Goal: Information Seeking & Learning: Compare options

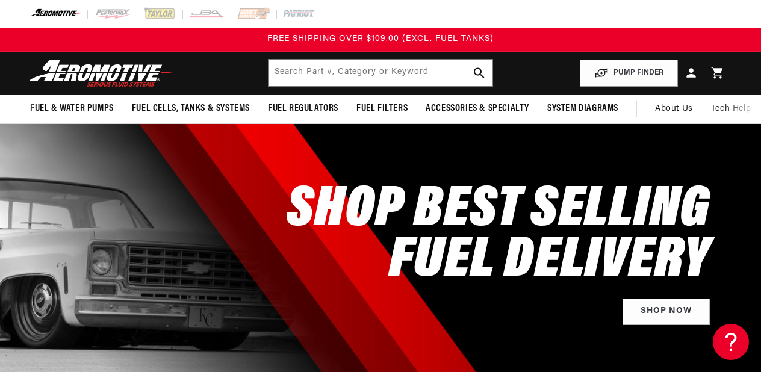
click at [58, 93] on header "Fuel & Water Pumps Back In-Tank In-Line Fuel Pumps" at bounding box center [380, 73] width 761 height 43
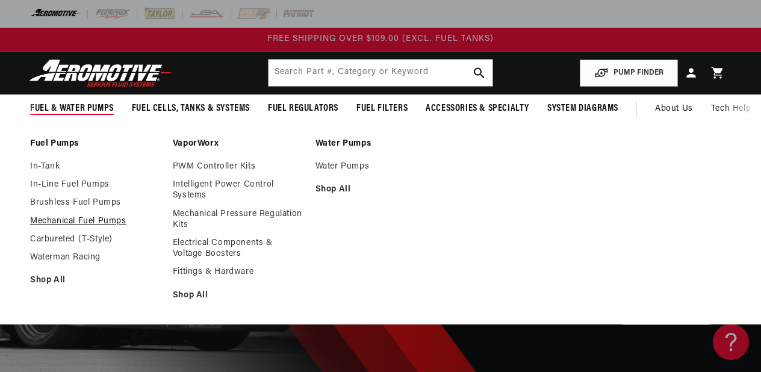
click at [99, 216] on link "Mechanical Fuel Pumps" at bounding box center [95, 221] width 131 height 11
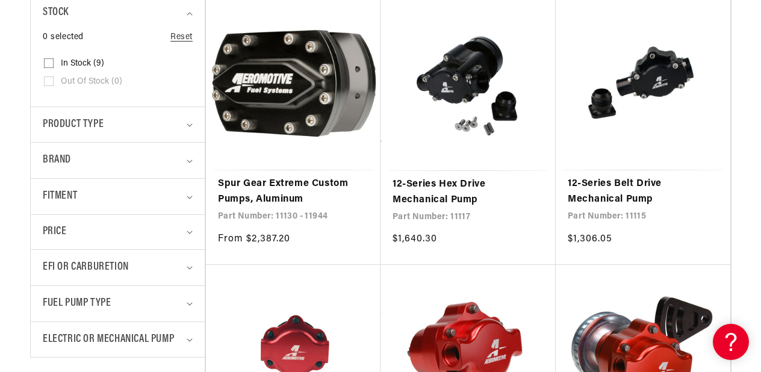
scroll to position [344, 0]
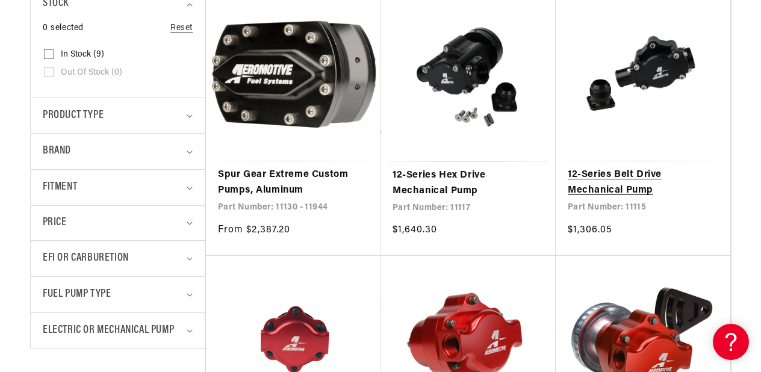
click at [608, 177] on link "12-Series Belt Drive Mechanical Pump" at bounding box center [642, 182] width 150 height 31
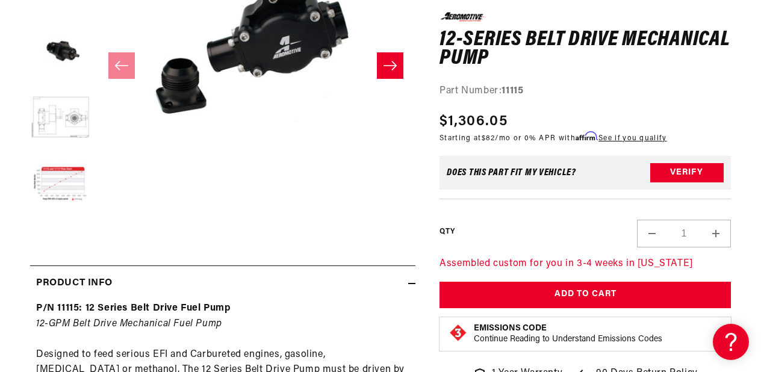
scroll to position [398, 0]
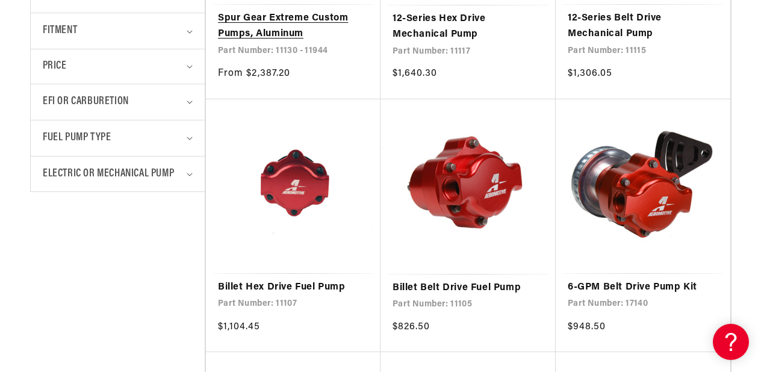
scroll to position [501, 0]
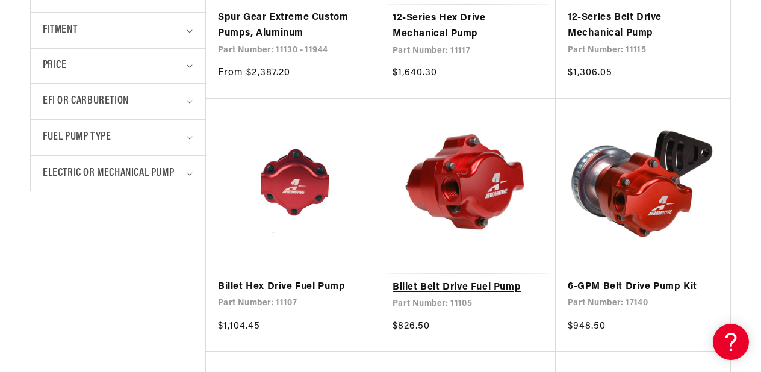
click at [404, 294] on link "Billet Belt Drive Fuel Pump" at bounding box center [467, 288] width 151 height 16
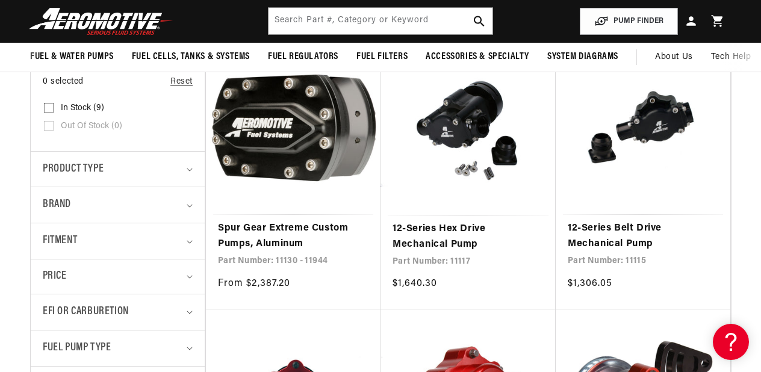
scroll to position [254, 0]
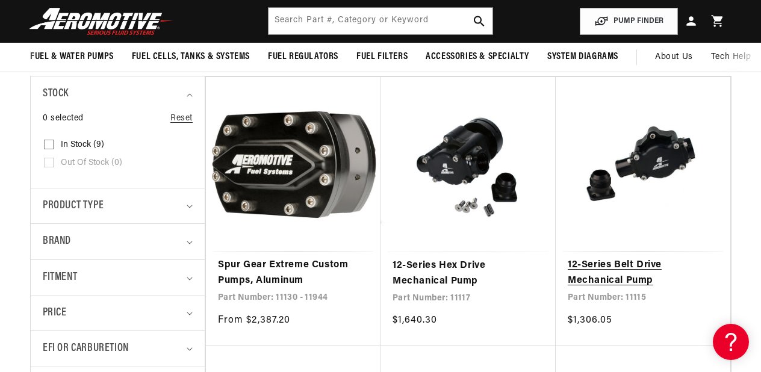
click at [597, 261] on link "12-Series Belt Drive Mechanical Pump" at bounding box center [642, 273] width 150 height 31
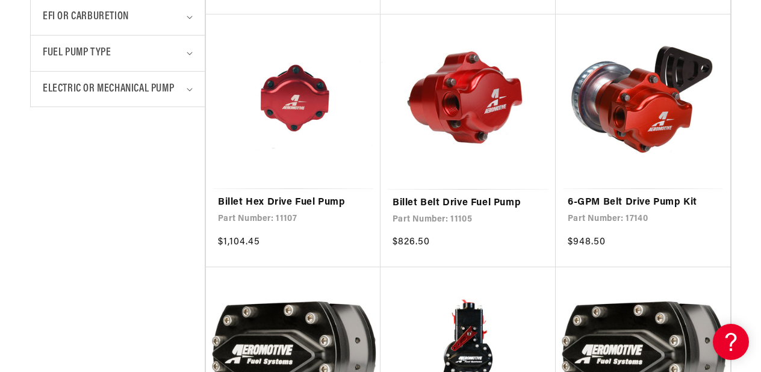
scroll to position [590, 0]
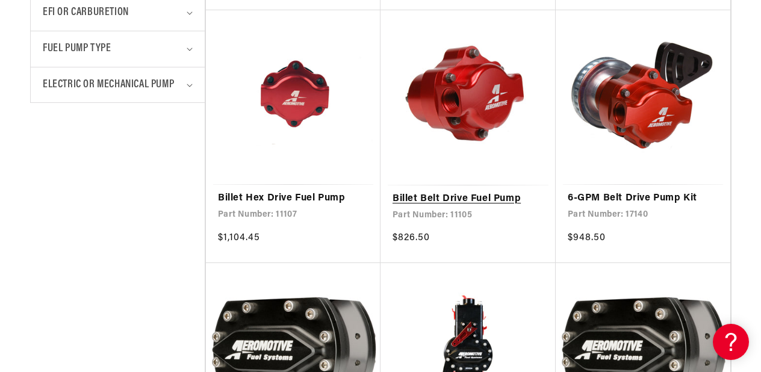
click at [488, 201] on link "Billet Belt Drive Fuel Pump" at bounding box center [467, 199] width 151 height 16
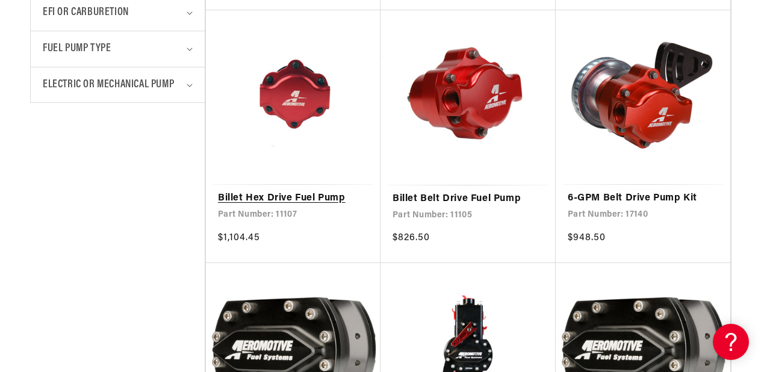
click at [308, 194] on link "Billet Hex Drive Fuel Pump" at bounding box center [293, 199] width 150 height 16
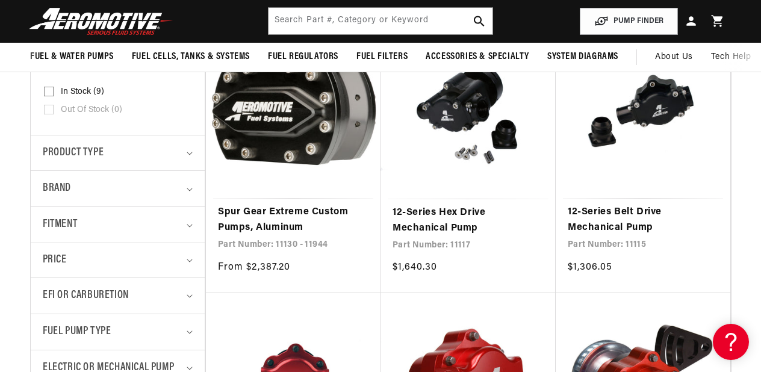
scroll to position [281, 0]
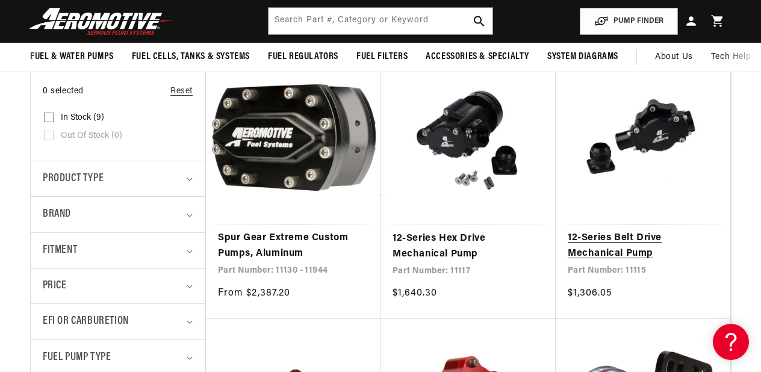
click at [584, 244] on link "12-Series Belt Drive Mechanical Pump" at bounding box center [642, 245] width 150 height 31
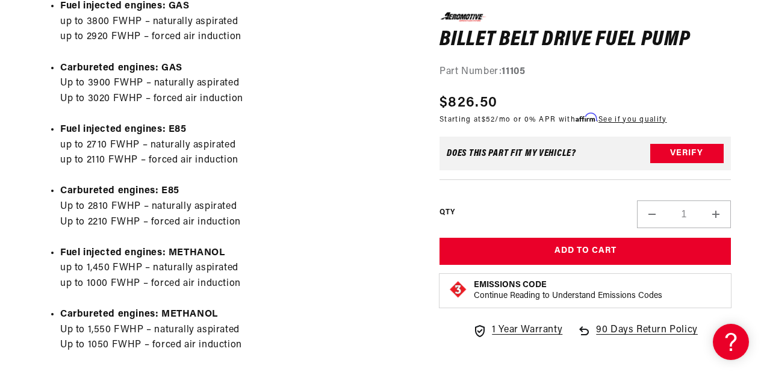
scroll to position [732, 0]
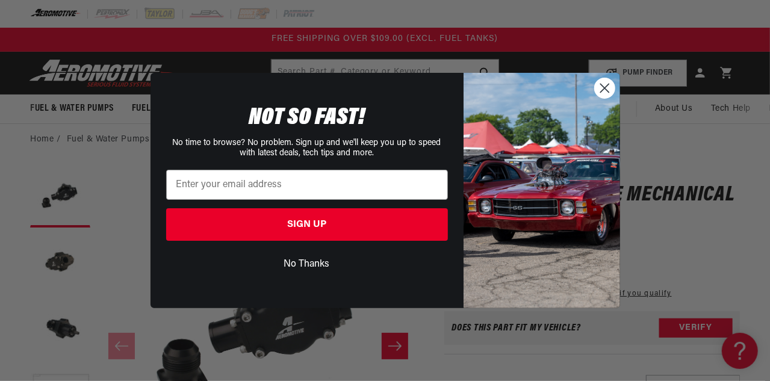
click at [602, 88] on circle "Close dialog" at bounding box center [604, 88] width 20 height 20
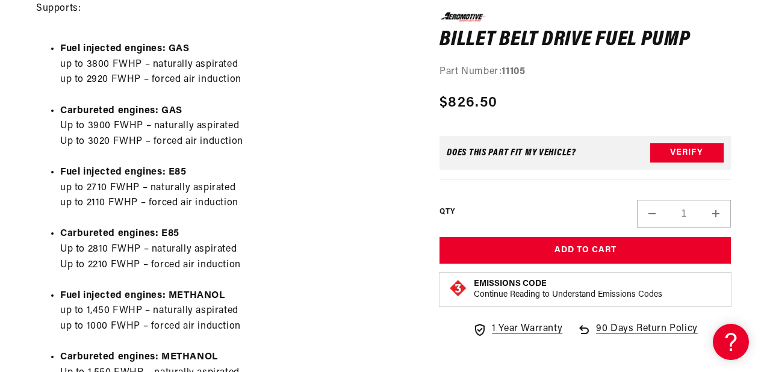
scroll to position [770, 0]
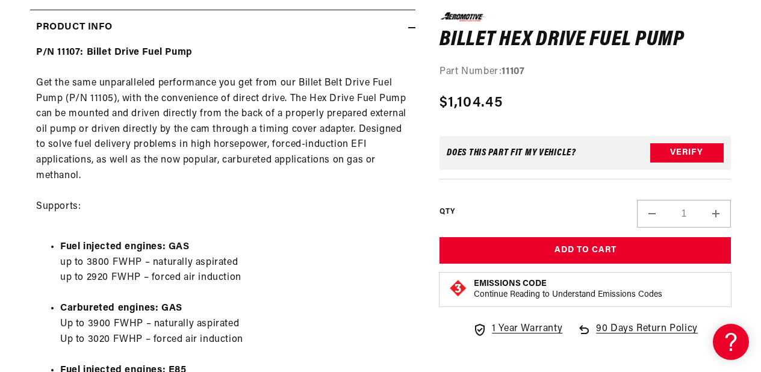
scroll to position [774, 0]
